Goal: Navigation & Orientation: Find specific page/section

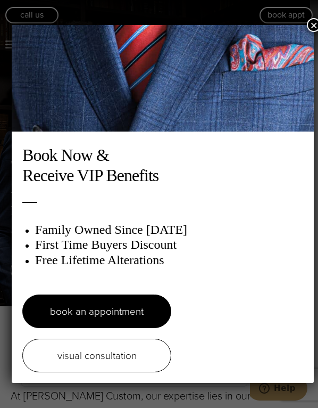
click at [307, 20] on button "×" at bounding box center [314, 25] width 14 height 14
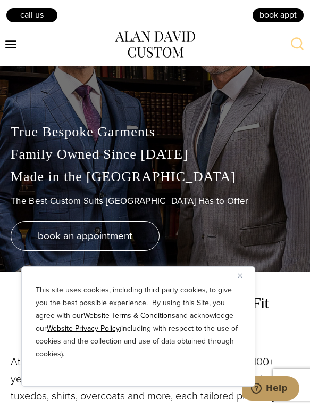
scroll to position [53, 0]
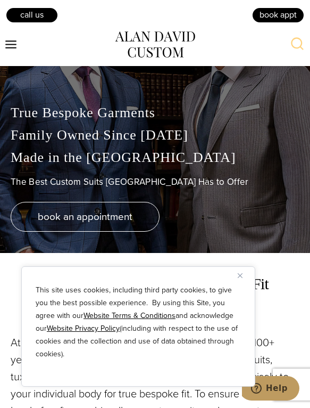
click at [241, 276] on img "Close" at bounding box center [240, 275] width 5 height 5
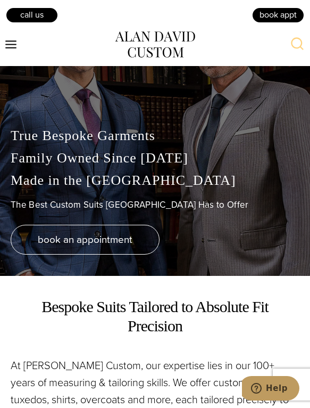
scroll to position [0, 0]
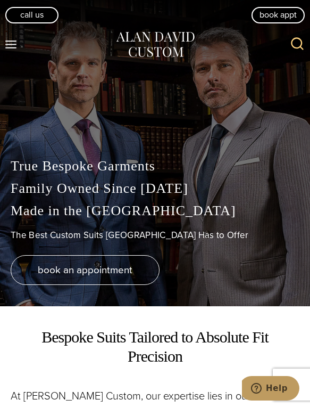
click at [13, 42] on icon "Toggle Menu" at bounding box center [10, 44] width 13 height 13
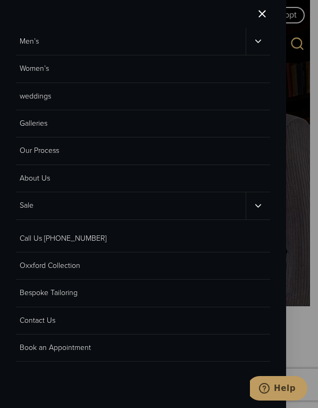
click at [257, 40] on icon "Men’s sub menu toggle" at bounding box center [258, 41] width 10 height 10
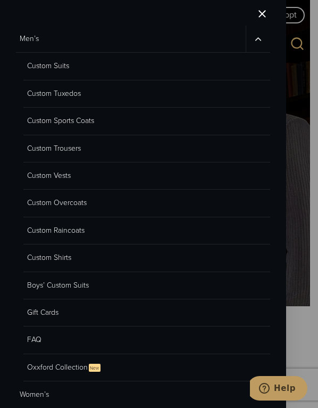
click at [62, 64] on link "Custom Suits" at bounding box center [146, 66] width 247 height 27
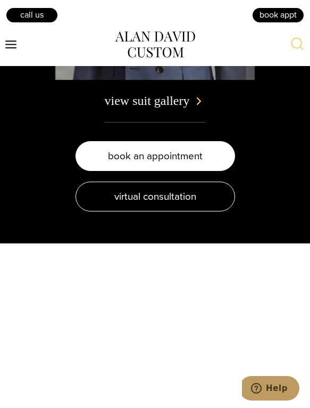
scroll to position [2556, 0]
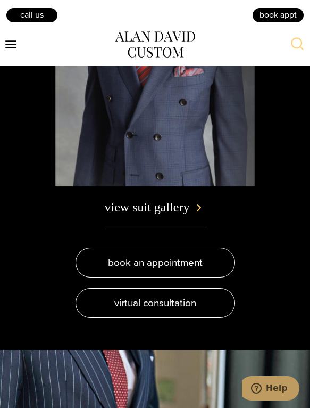
click at [14, 39] on icon "Toggle Menu" at bounding box center [10, 44] width 13 height 13
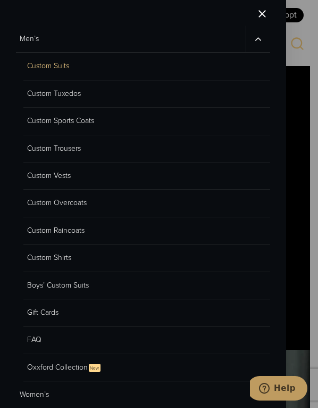
click at [68, 91] on link "Custom Tuxedos" at bounding box center [146, 93] width 247 height 27
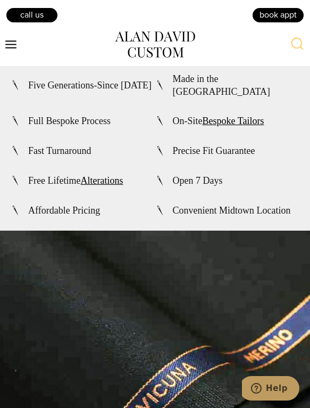
scroll to position [3301, 0]
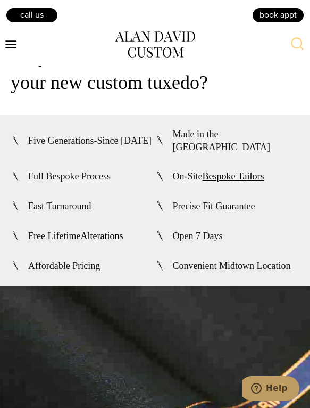
click at [108, 231] on link "Alterations" at bounding box center [101, 236] width 43 height 11
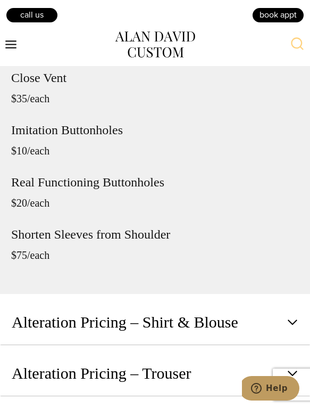
scroll to position [2556, 0]
